Goal: Information Seeking & Learning: Learn about a topic

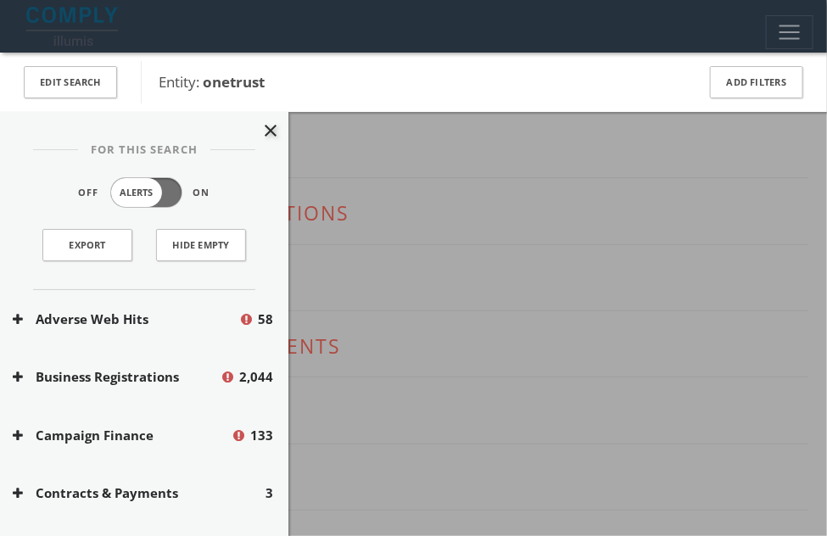
click at [215, 317] on button "Adverse Web Hits" at bounding box center [126, 319] width 226 height 20
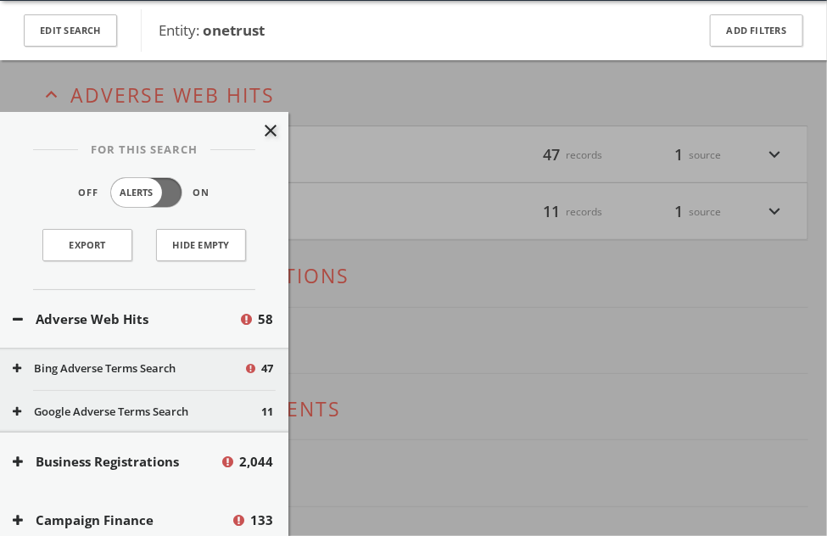
click at [442, 270] on div at bounding box center [413, 268] width 827 height 536
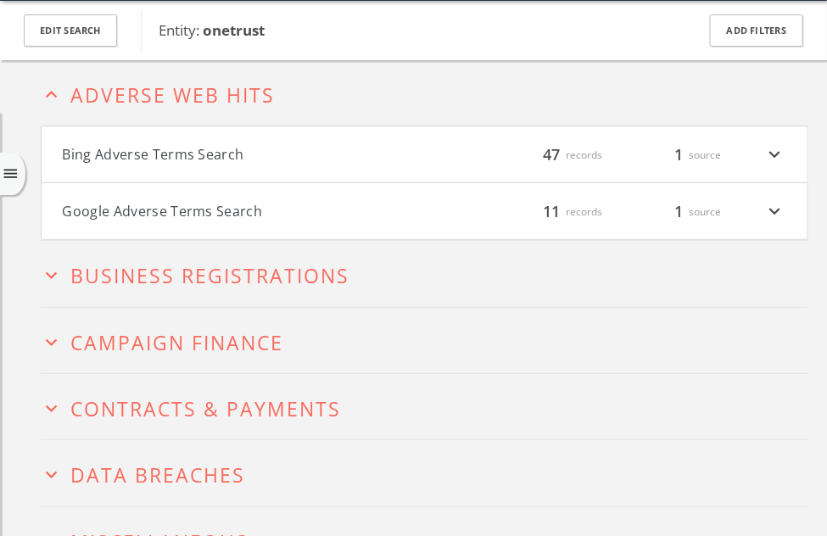
click at [354, 158] on button "Bing Adverse Terms Search" at bounding box center [244, 154] width 362 height 22
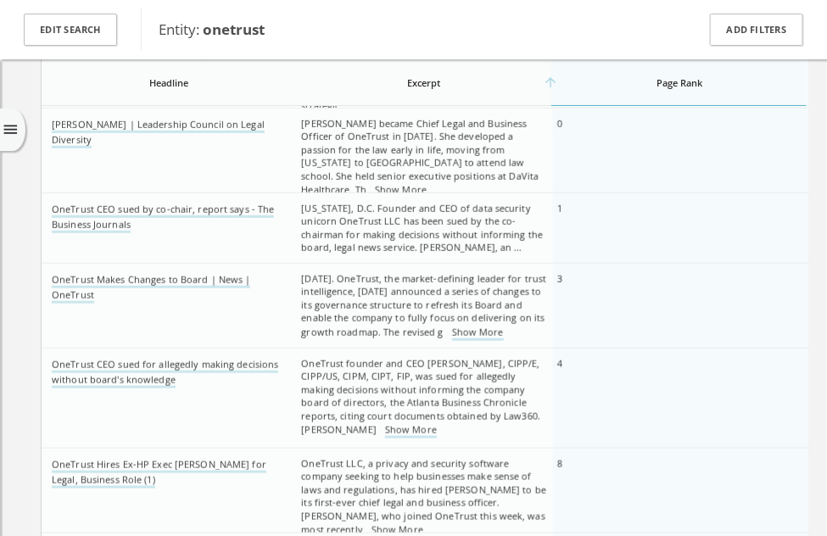
scroll to position [306, 0]
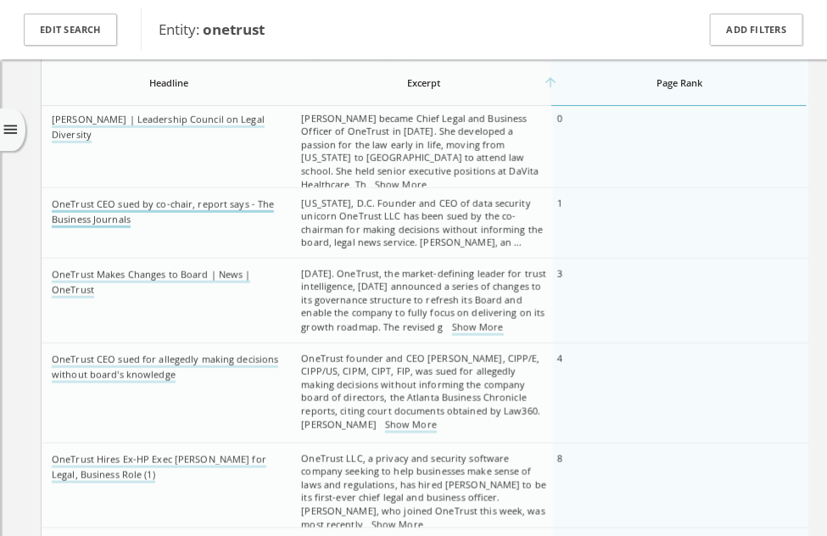
click at [194, 202] on link "OneTrust CEO sued by co-chair, report says - The Business Journals" at bounding box center [163, 213] width 222 height 31
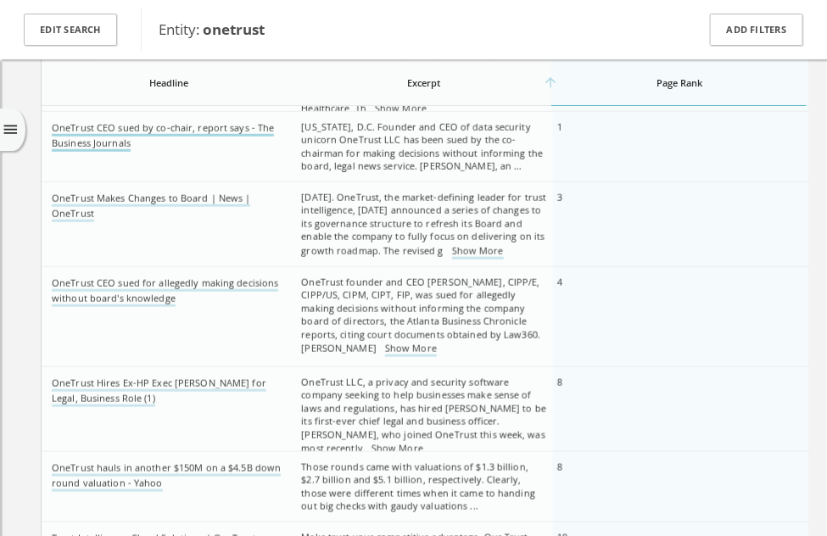
scroll to position [389, 0]
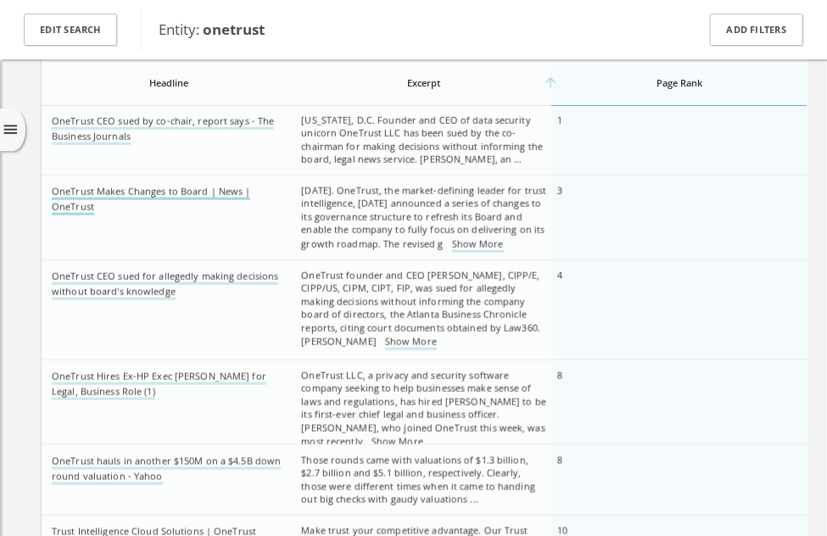
click at [189, 187] on link "OneTrust Makes Changes to Board | News | OneTrust" at bounding box center [151, 200] width 198 height 31
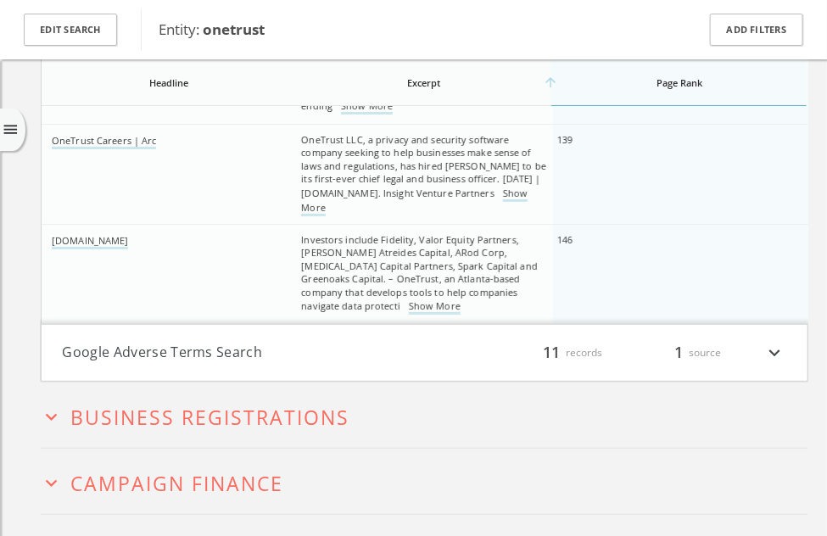
scroll to position [3553, 0]
click at [228, 333] on h4 "Google Adverse Terms Search filter_list 11 records 1 source expand_more" at bounding box center [425, 352] width 766 height 56
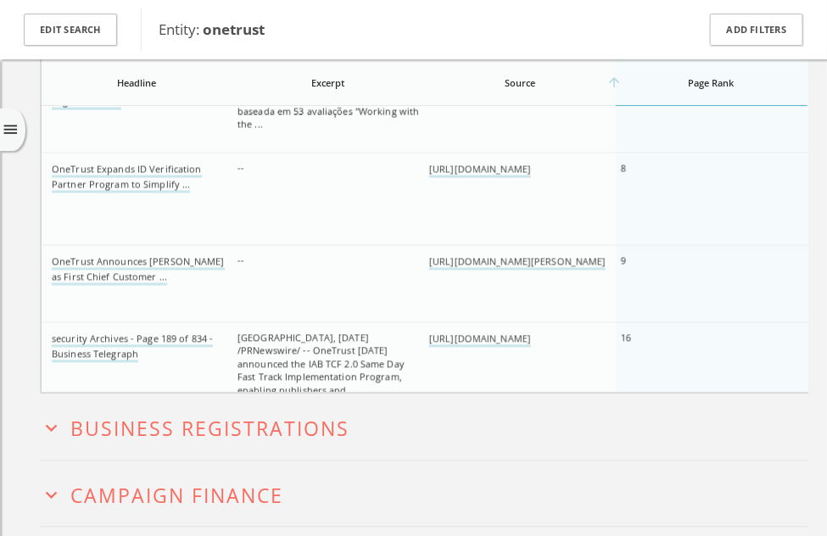
scroll to position [4458, 0]
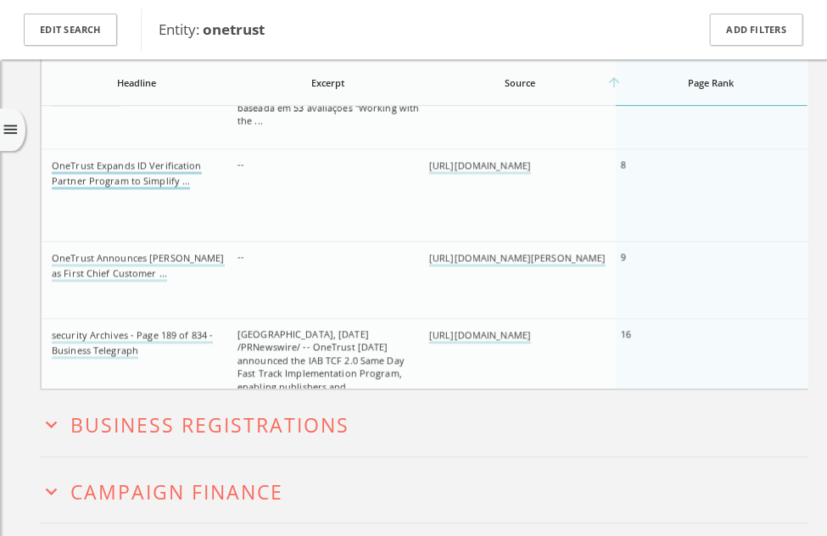
click at [125, 178] on link "OneTrust Expands ID Verification Partner Program to Simplify ..." at bounding box center [127, 174] width 150 height 31
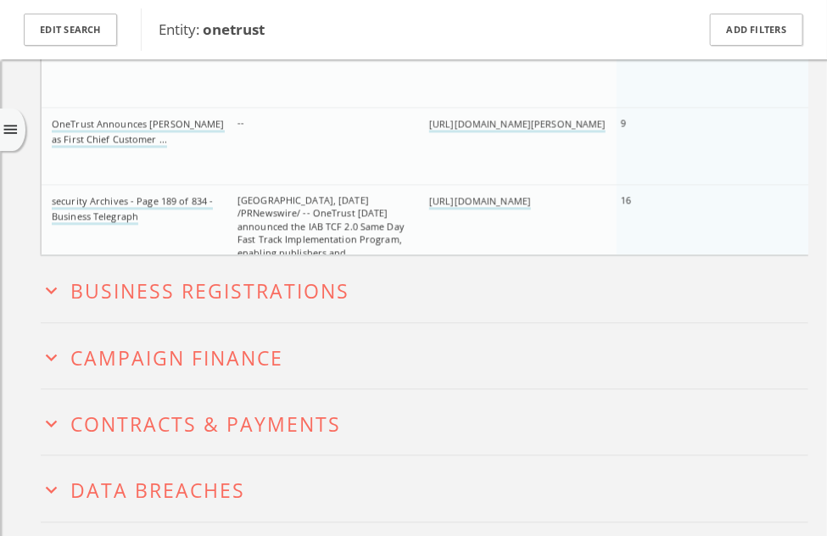
click at [130, 336] on h2 "expand_more Campaign Finance" at bounding box center [424, 355] width 767 height 65
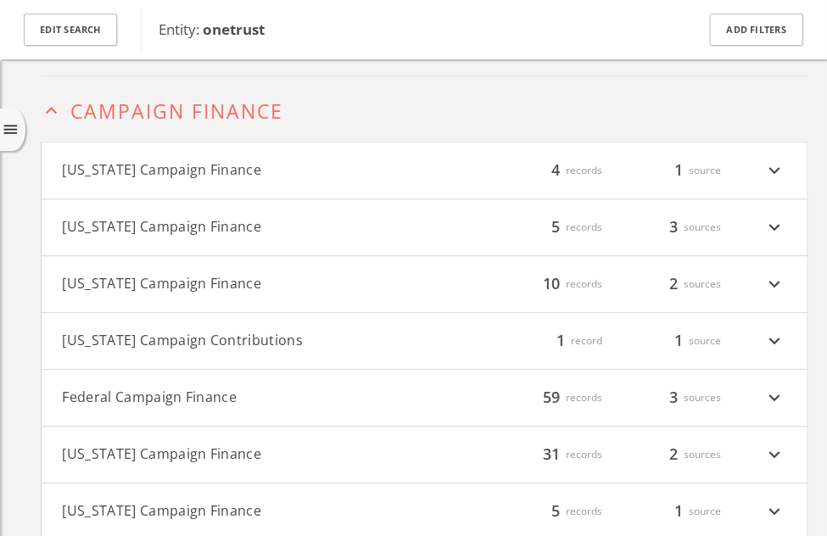
scroll to position [4854, 0]
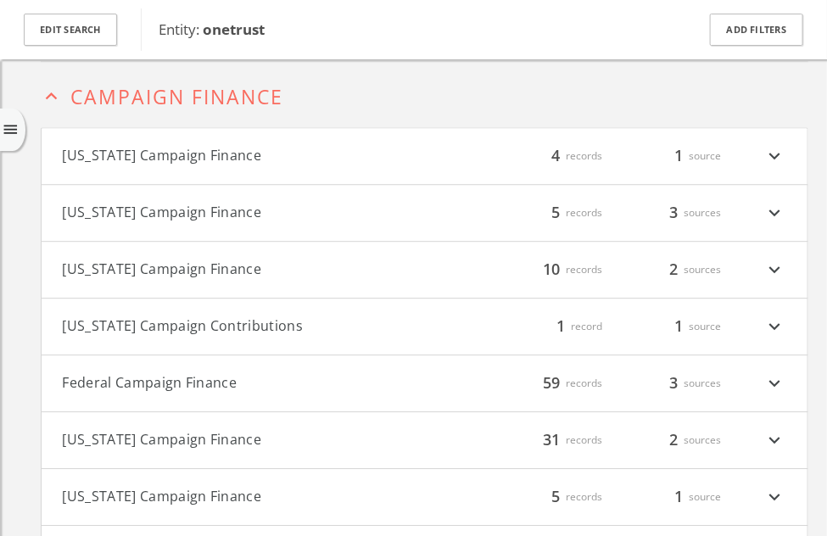
click at [154, 372] on button "Federal Campaign Finance" at bounding box center [244, 383] width 362 height 22
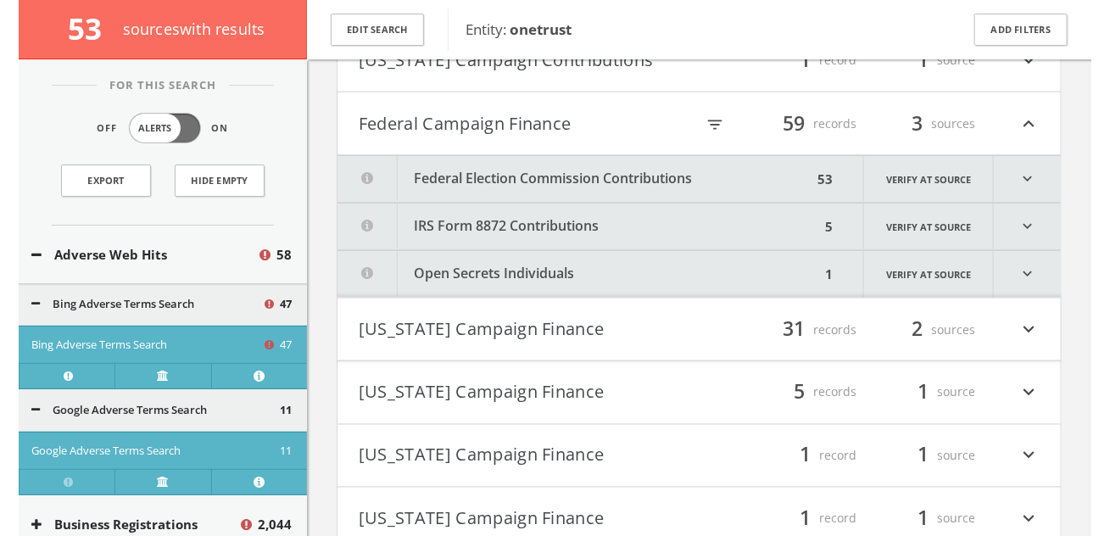
scroll to position [5540, 0]
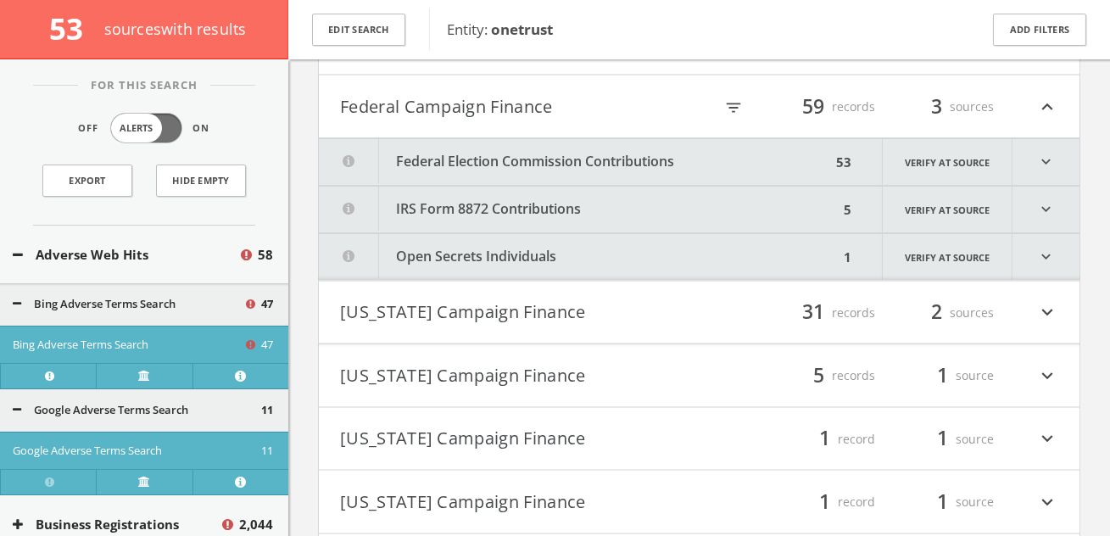
click at [737, 117] on icon "filter_list" at bounding box center [733, 107] width 19 height 19
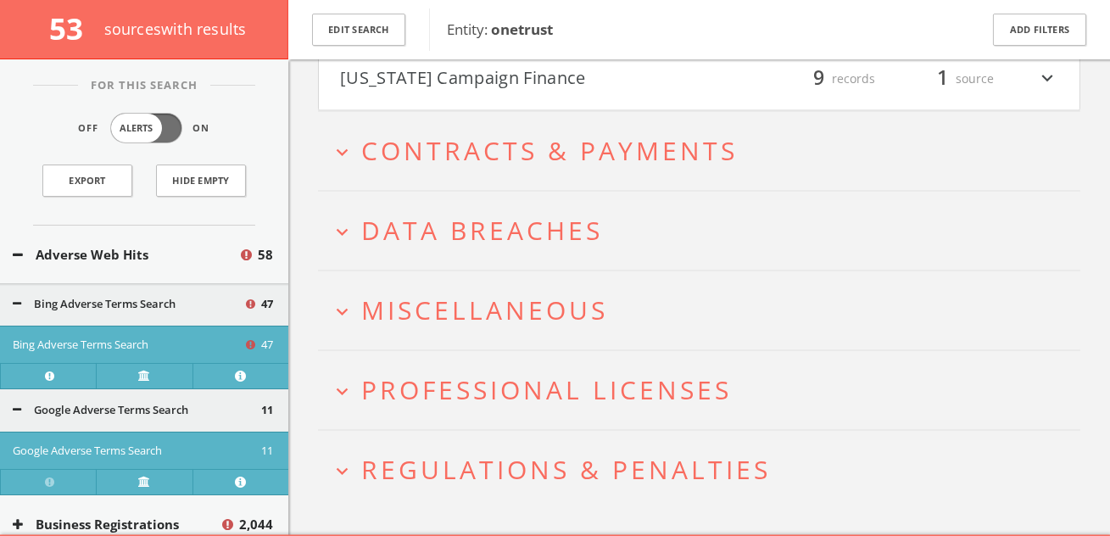
type input "duke"
click at [582, 226] on span "Data Breaches" at bounding box center [482, 230] width 242 height 35
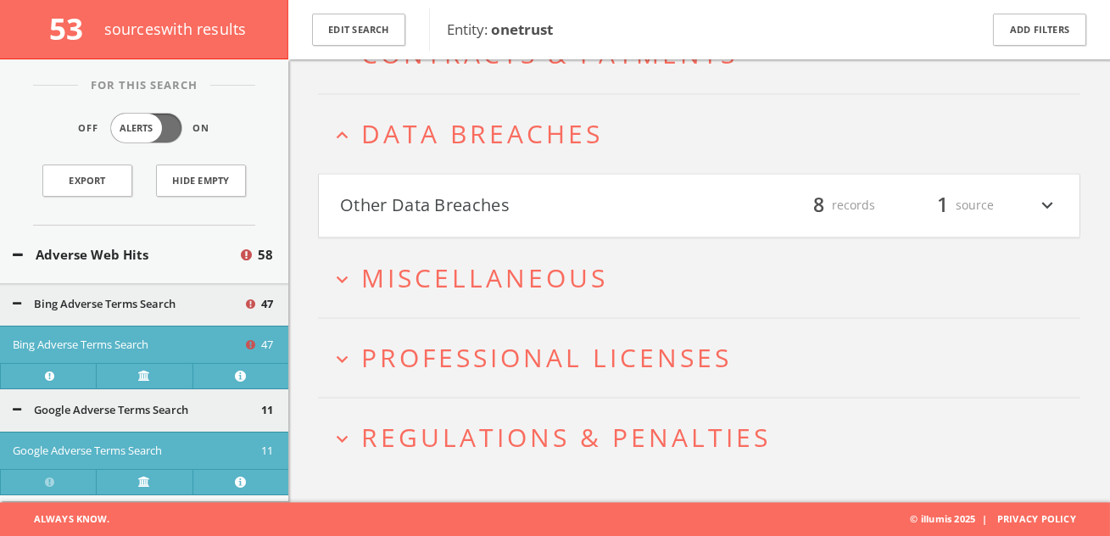
click at [583, 220] on h4 "Other Data Breaches filter_list 8 records 1 source expand_more" at bounding box center [699, 205] width 761 height 63
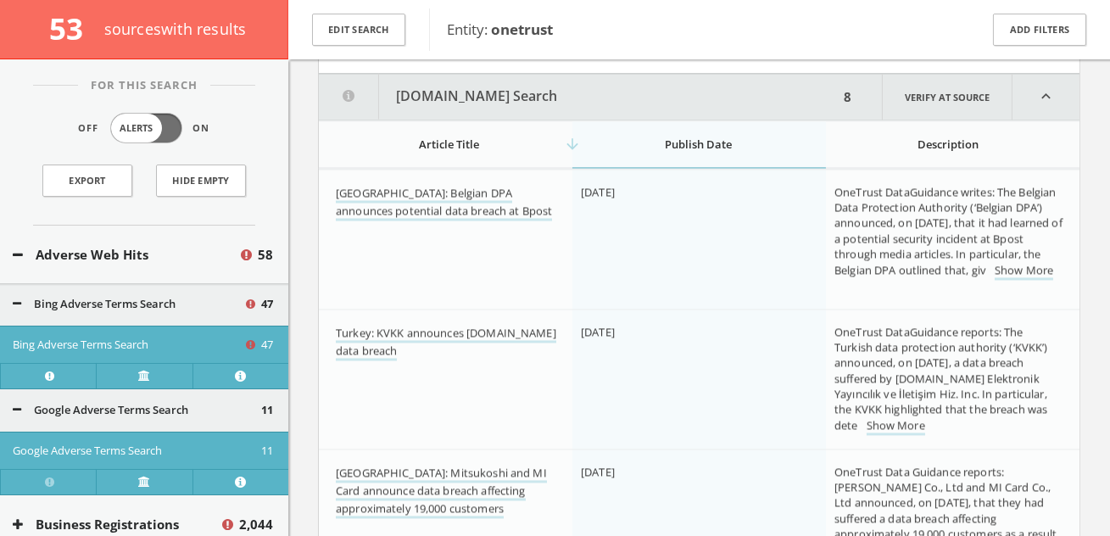
scroll to position [6642, 0]
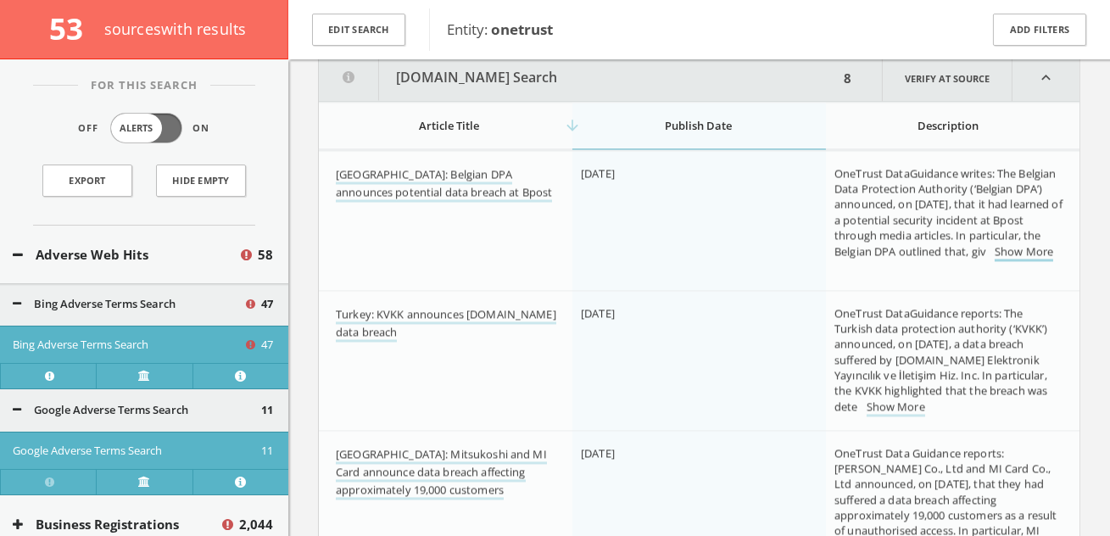
click at [826, 261] on link "Show More" at bounding box center [1024, 252] width 59 height 18
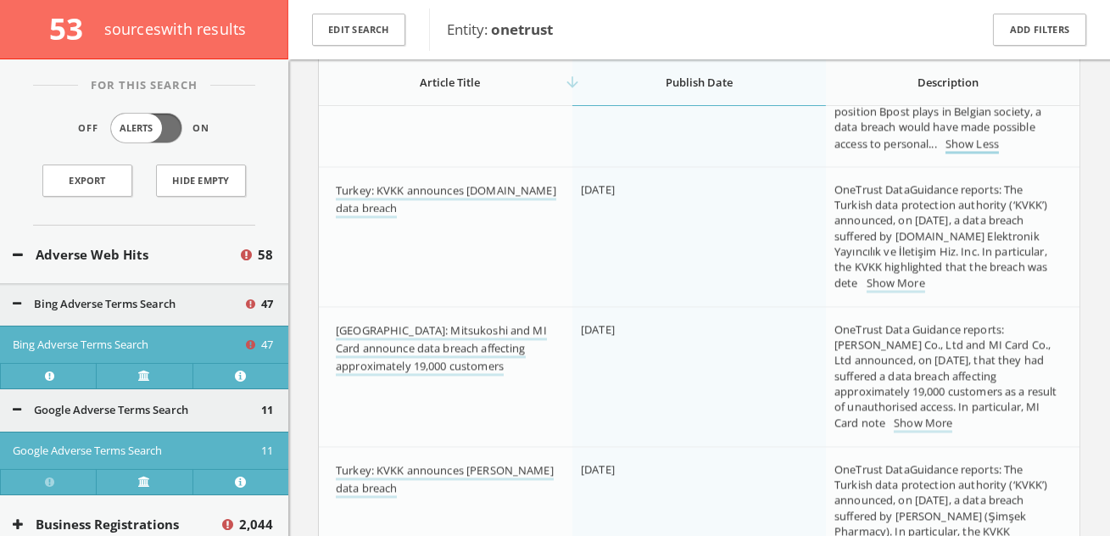
scroll to position [6801, 0]
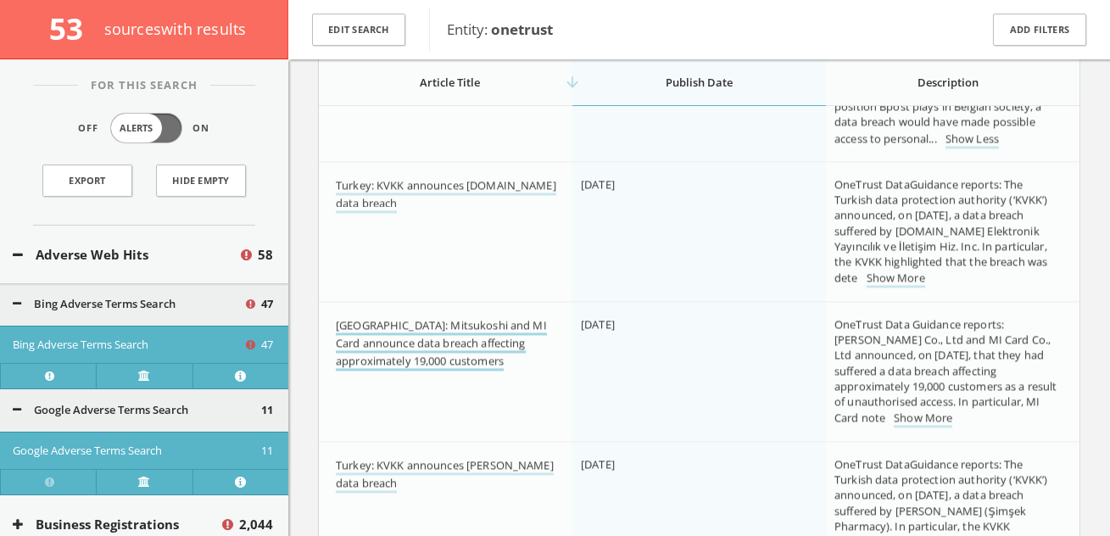
click at [474, 346] on link "[GEOGRAPHIC_DATA]: Mitsukoshi and MI Card announce data breach affecting approx…" at bounding box center [441, 343] width 211 height 53
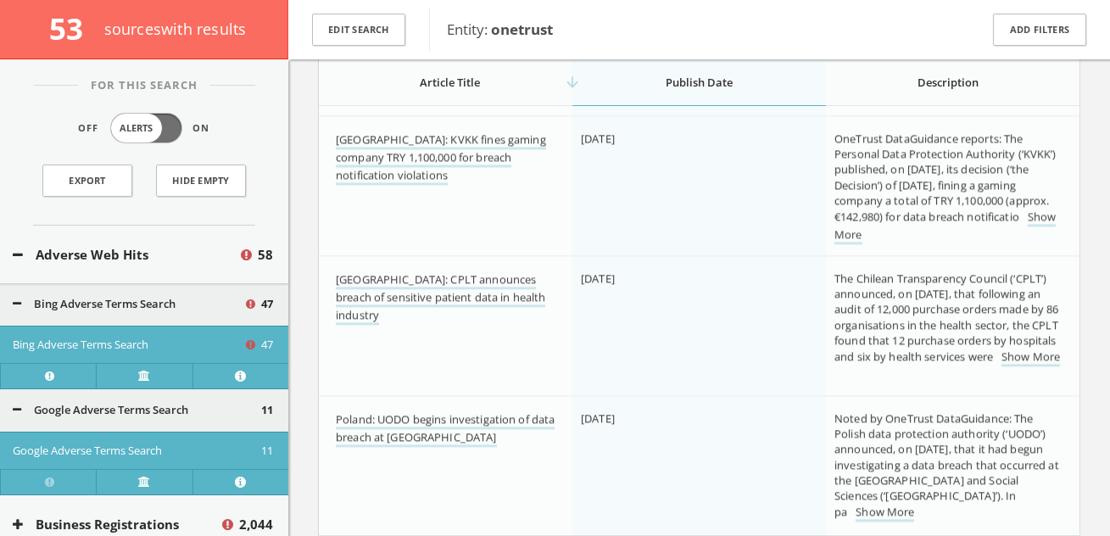
scroll to position [7411, 0]
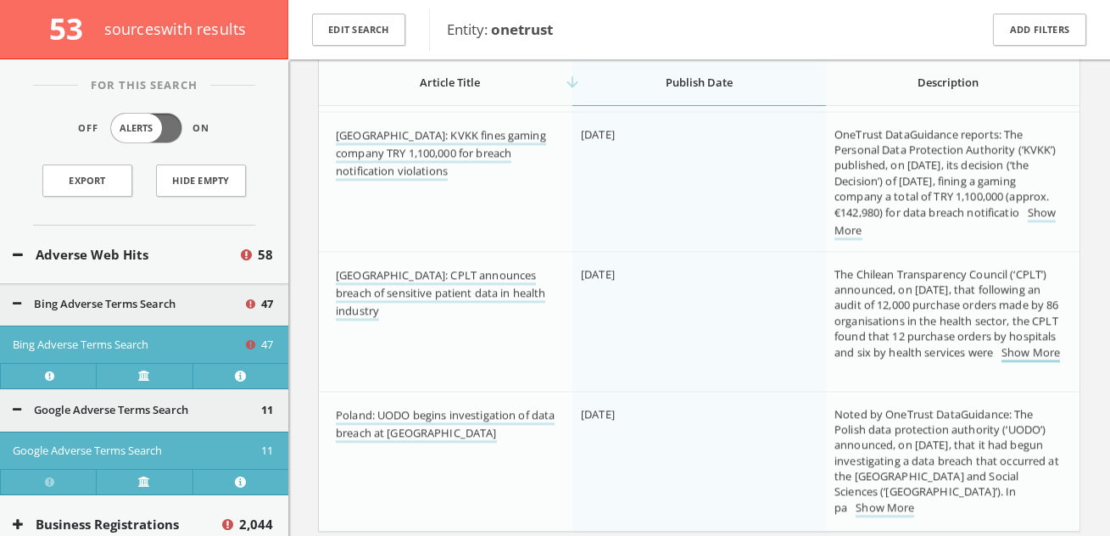
click at [826, 362] on link "Show More" at bounding box center [1030, 353] width 59 height 18
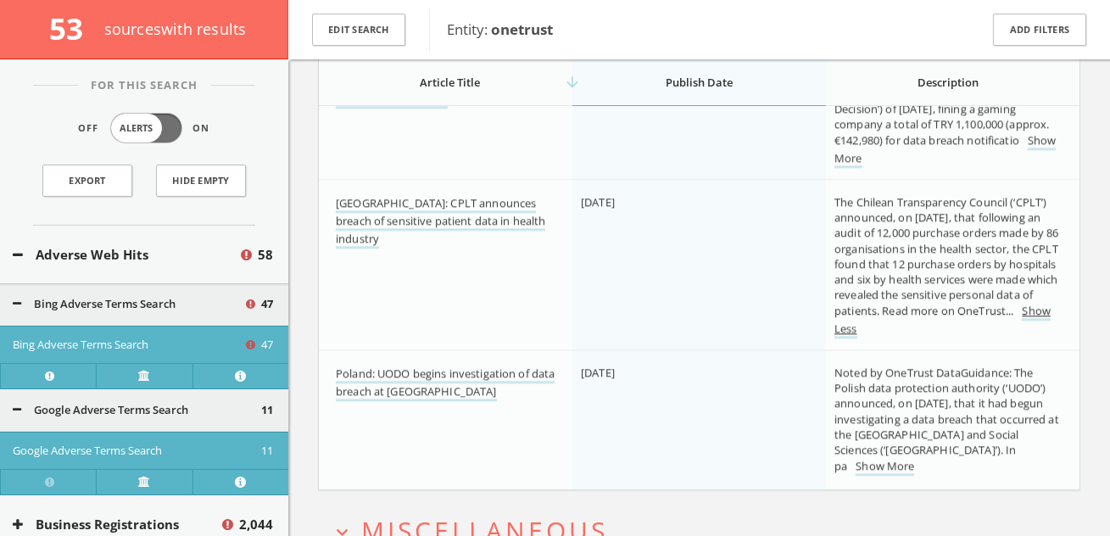
scroll to position [7902, 0]
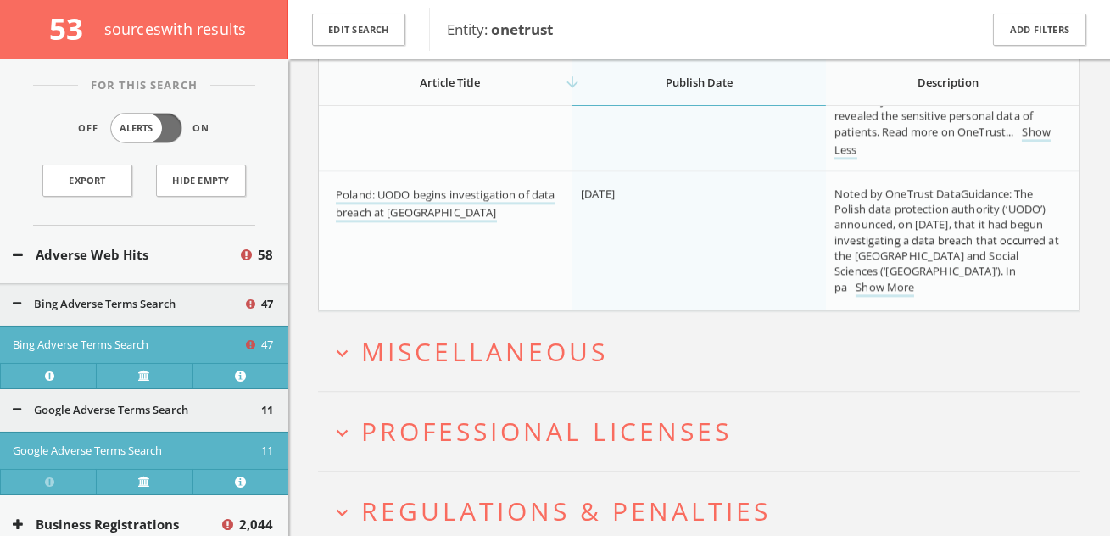
click at [612, 365] on button "expand_more Miscellaneous" at bounding box center [706, 351] width 750 height 28
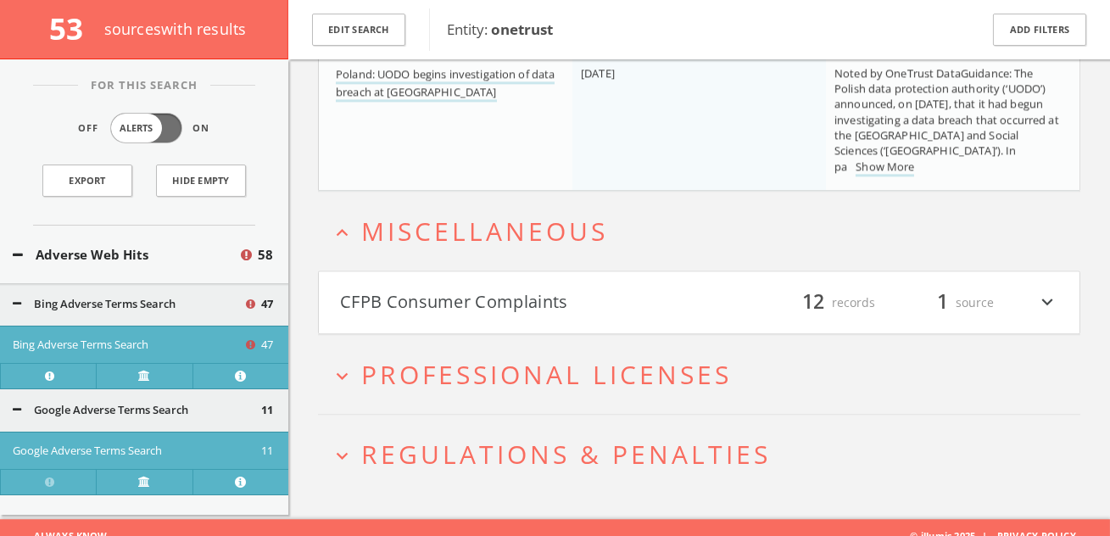
scroll to position [8216, 0]
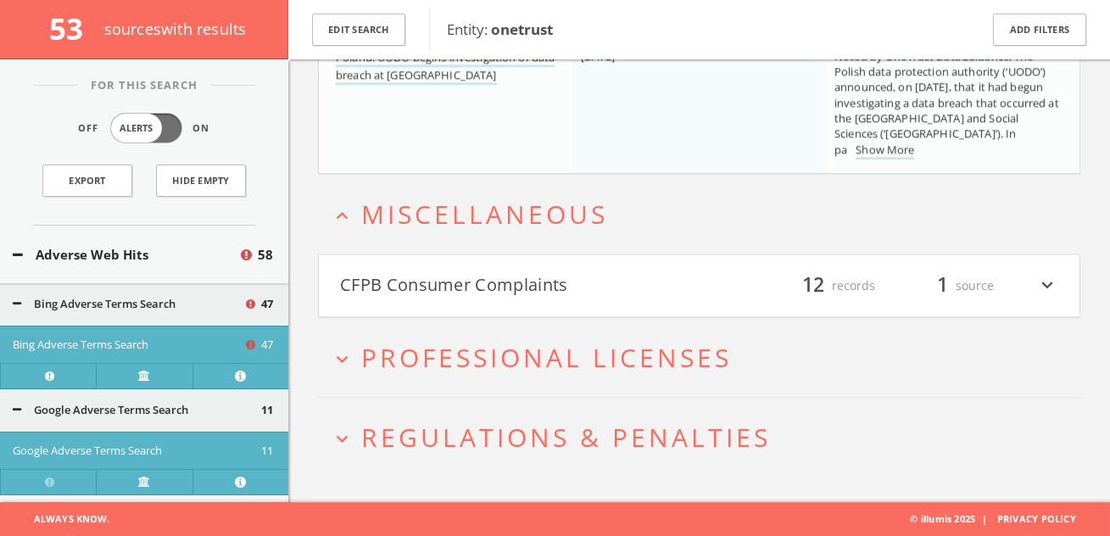
click at [584, 294] on button "CFPB Consumer Complaints" at bounding box center [520, 285] width 360 height 29
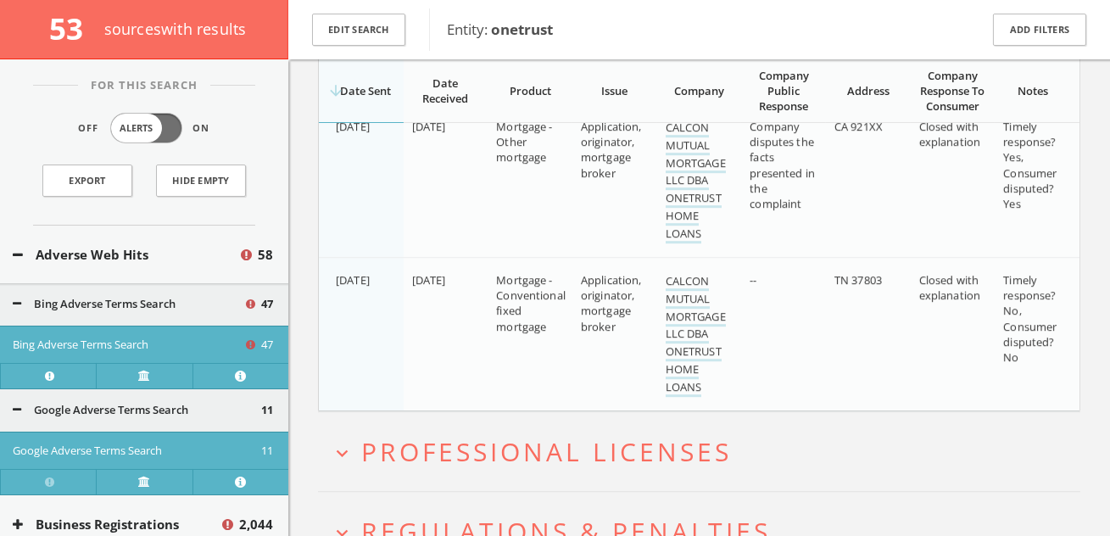
scroll to position [10262, 0]
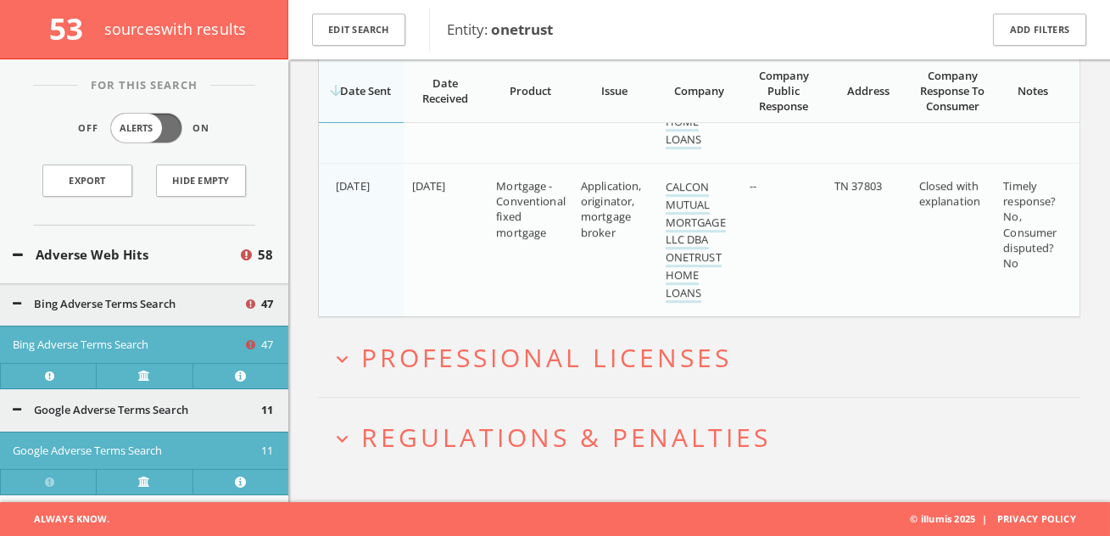
click at [438, 423] on span "Regulations & Penalties" at bounding box center [566, 437] width 410 height 35
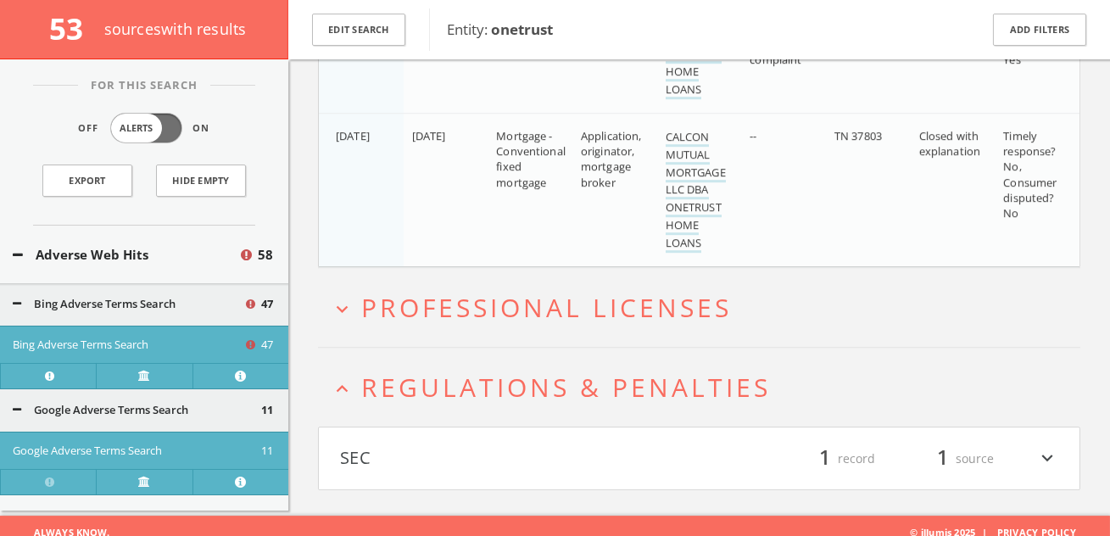
scroll to position [10325, 0]
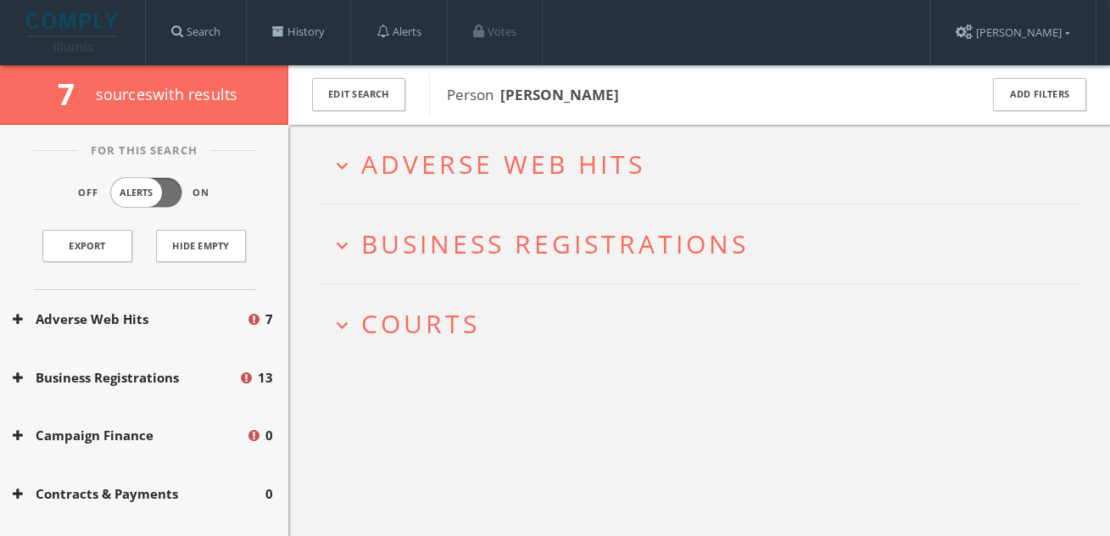
click at [433, 166] on span "Adverse Web Hits" at bounding box center [503, 164] width 284 height 35
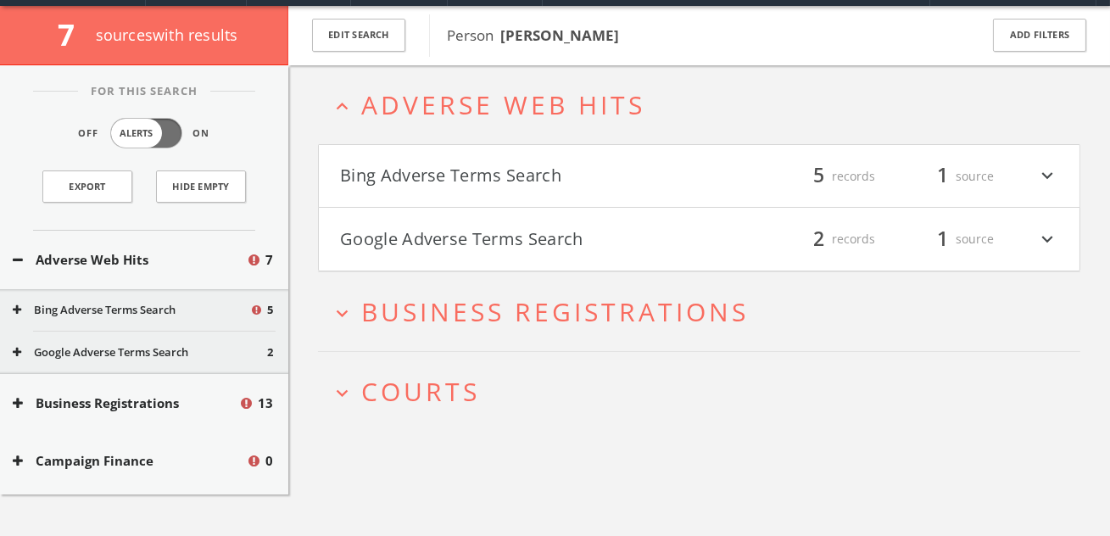
click at [433, 166] on button "Bing Adverse Terms Search" at bounding box center [520, 176] width 360 height 29
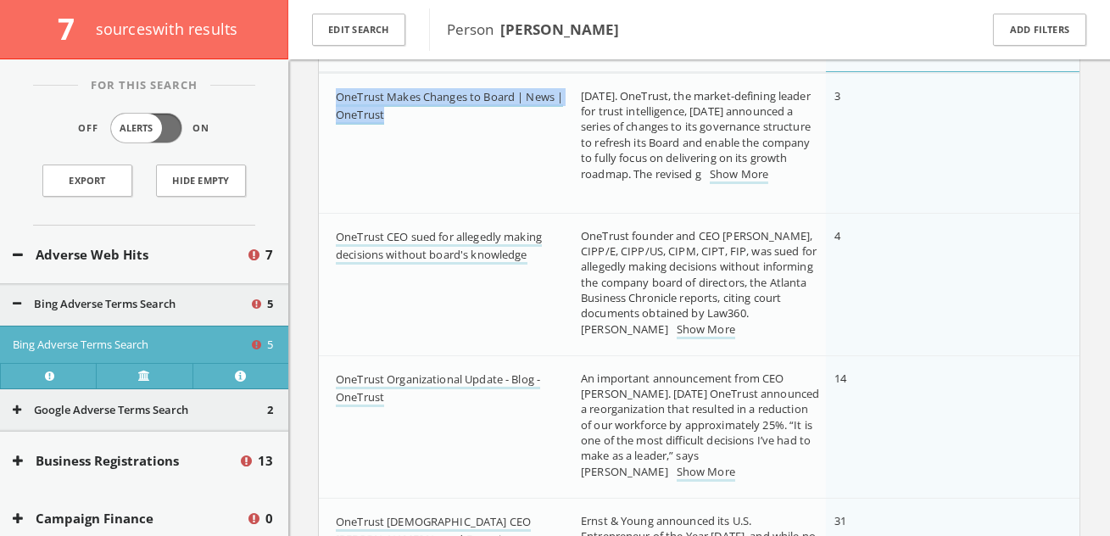
scroll to position [301, 0]
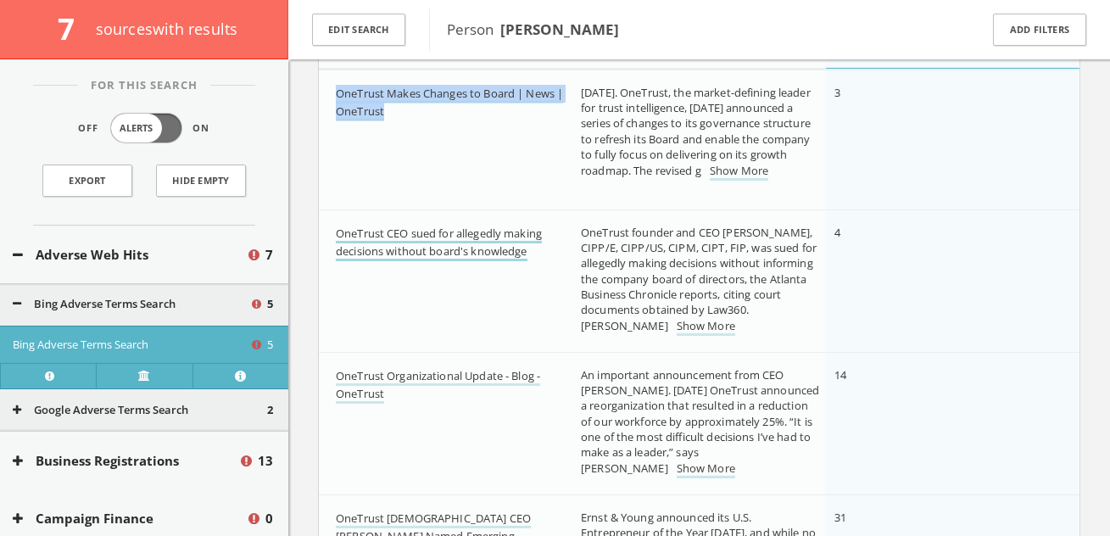
click at [448, 237] on link "OneTrust CEO sued for allegedly making decisions without board's knowledge" at bounding box center [439, 244] width 206 height 36
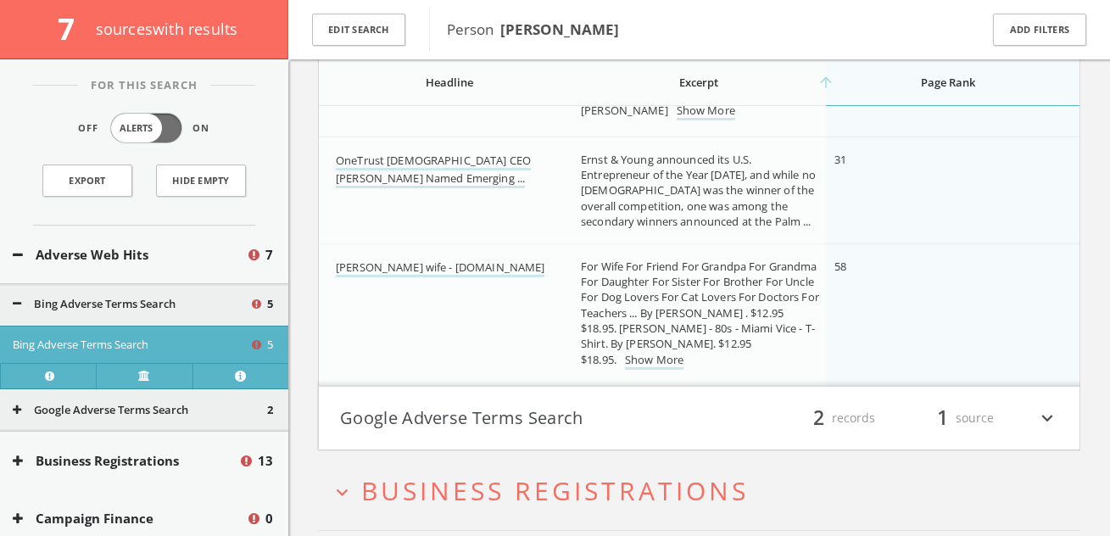
scroll to position [660, 0]
click at [472, 404] on button "Google Adverse Terms Search" at bounding box center [520, 417] width 360 height 29
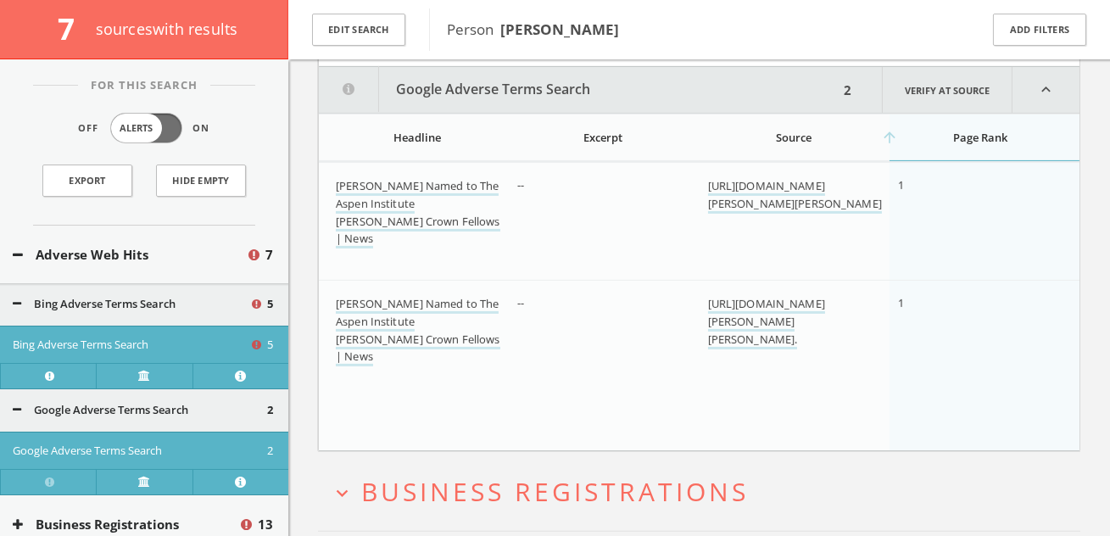
scroll to position [1047, 0]
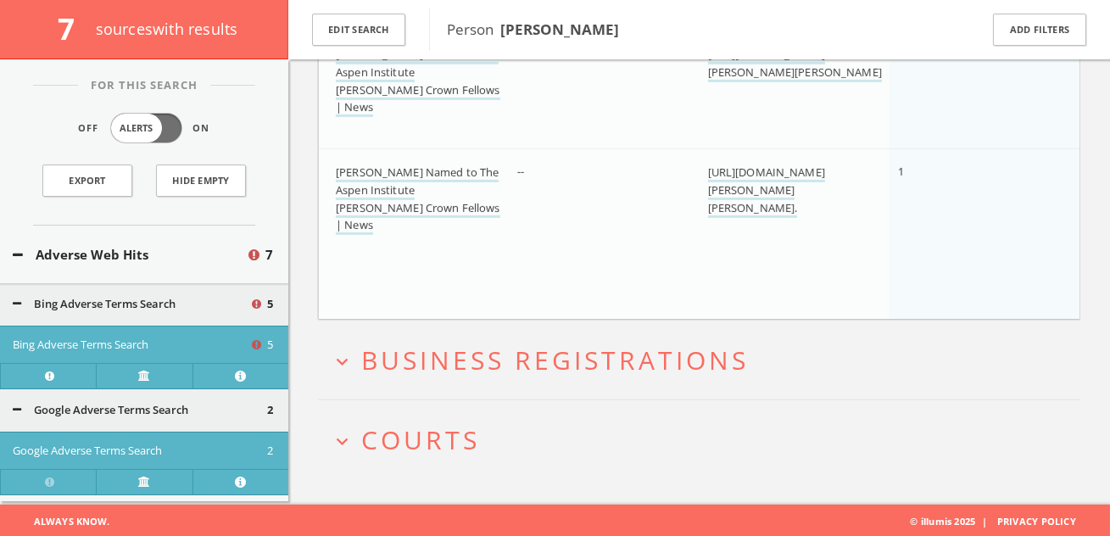
click at [446, 423] on span "Courts" at bounding box center [420, 439] width 119 height 35
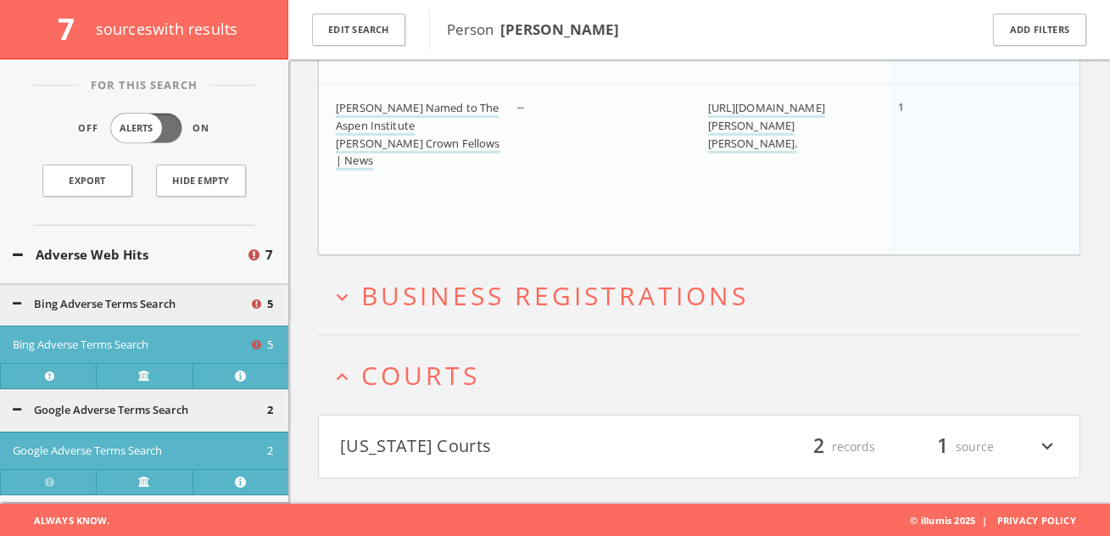
click at [446, 423] on h4 "Delaware Courts filter_list 2 records 1 source expand_more" at bounding box center [699, 446] width 761 height 63
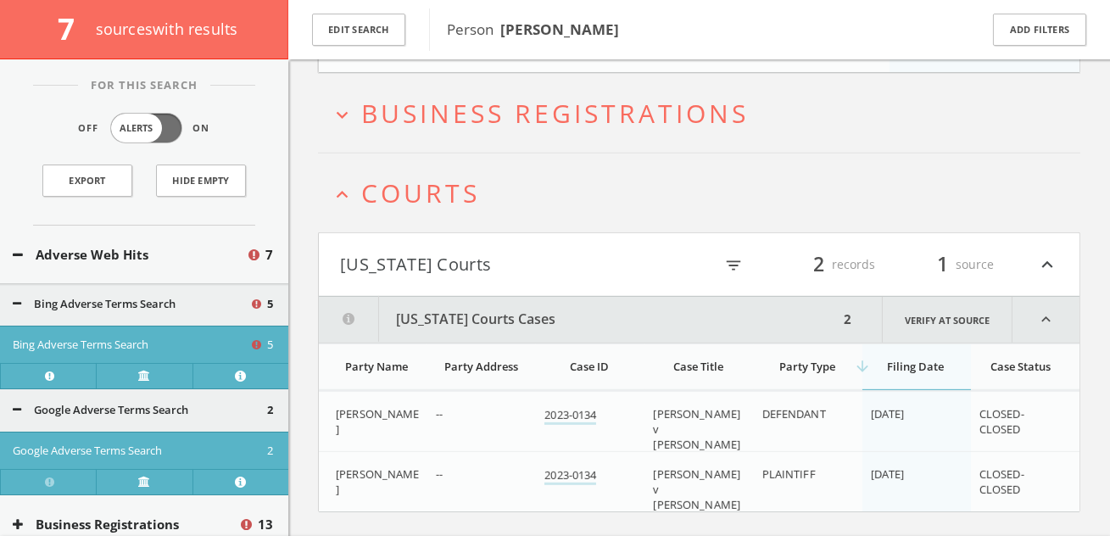
scroll to position [1453, 0]
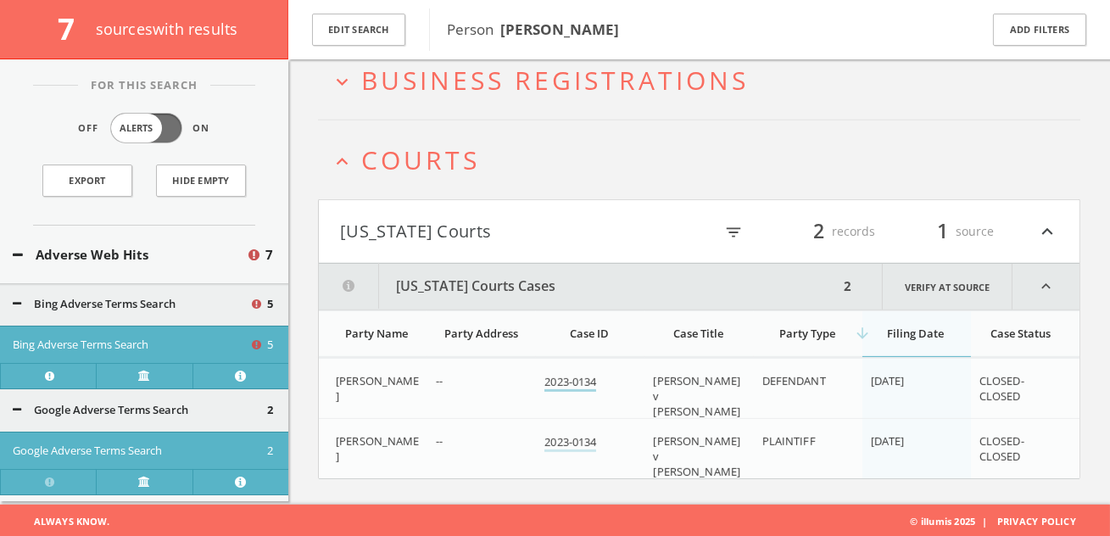
click at [558, 384] on link "2023-0134" at bounding box center [570, 383] width 52 height 18
